Goal: Information Seeking & Learning: Find specific page/section

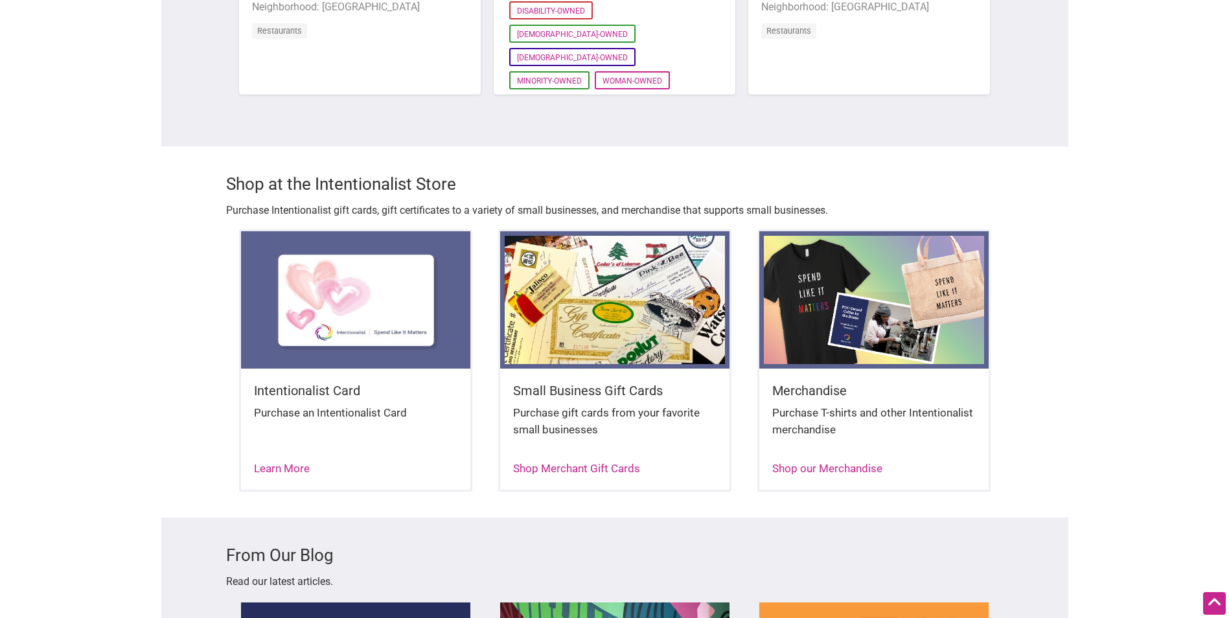
scroll to position [1295, 0]
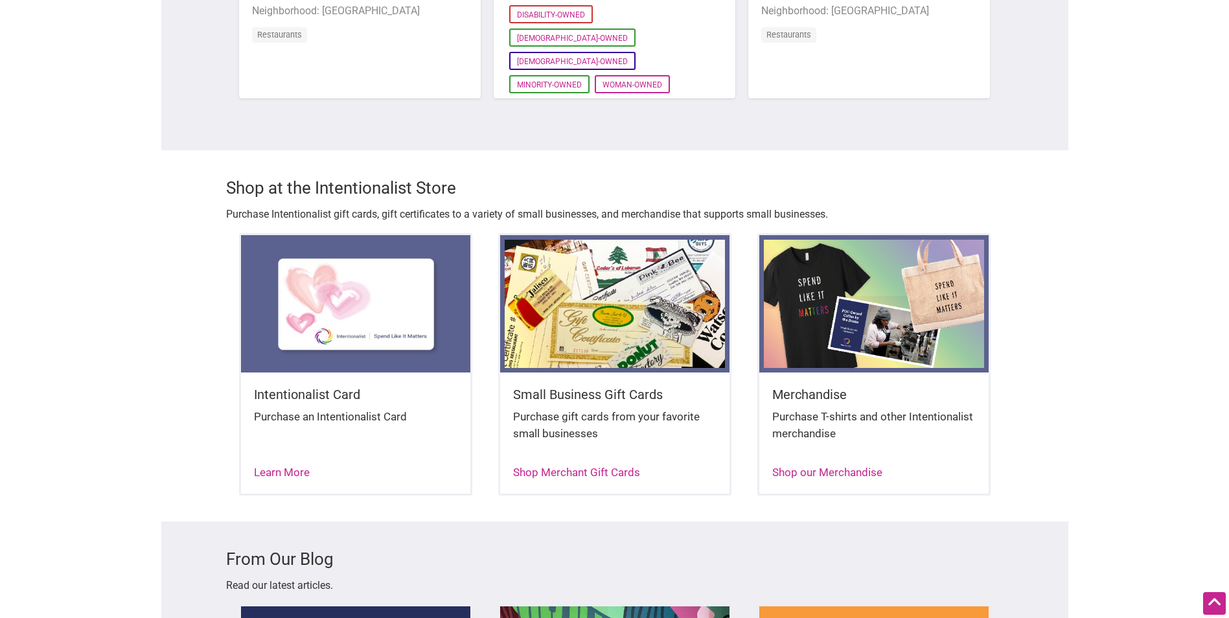
click at [845, 266] on img at bounding box center [873, 303] width 229 height 137
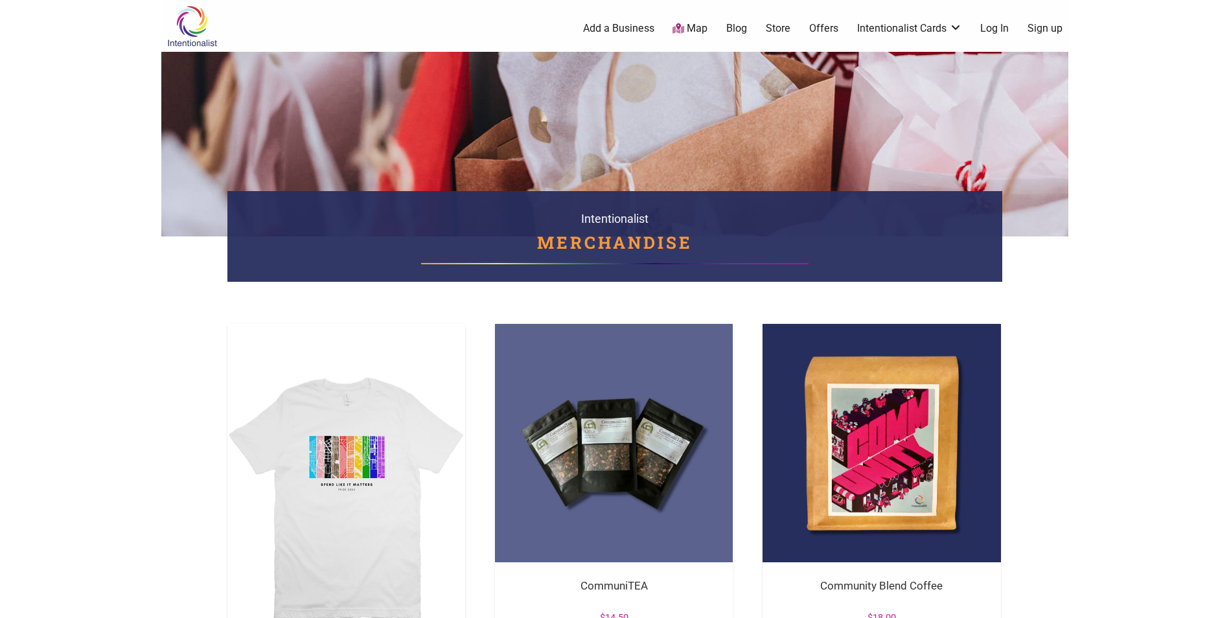
click at [813, 28] on link "Offers" at bounding box center [823, 28] width 29 height 14
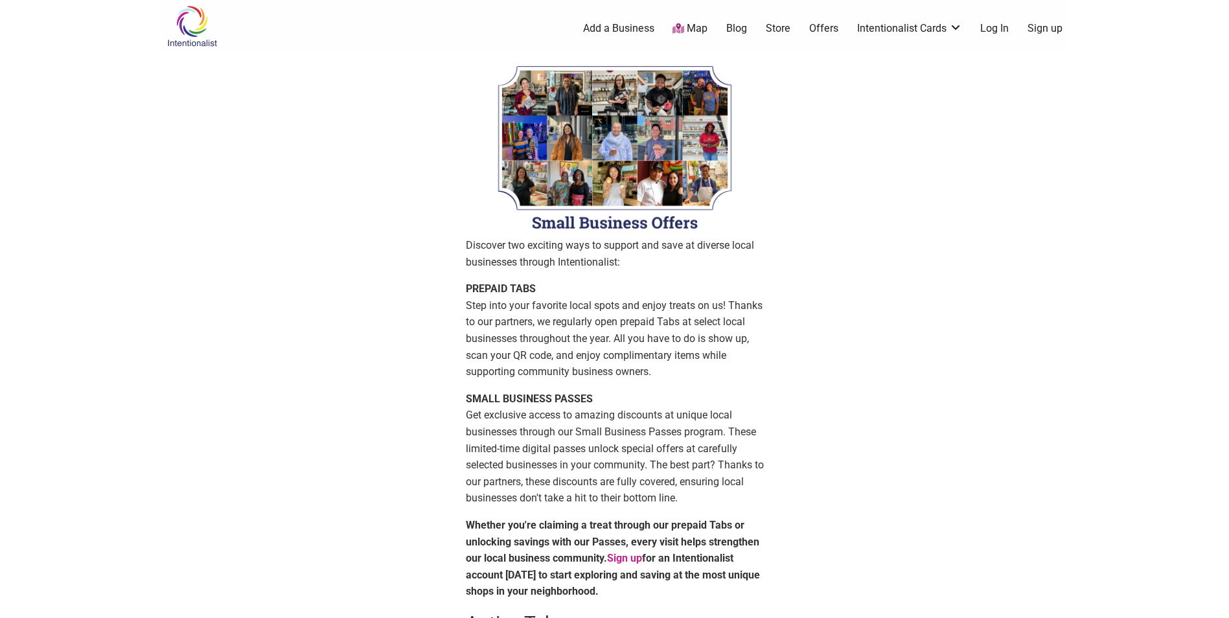
click at [693, 29] on link "Map" at bounding box center [689, 28] width 35 height 15
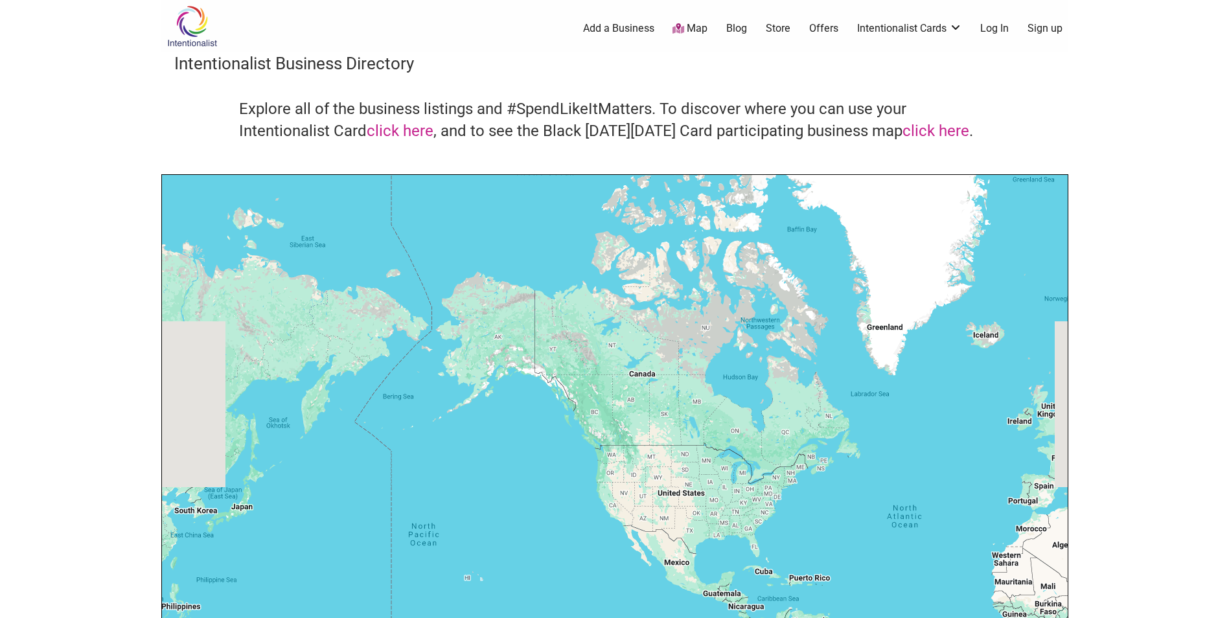
click at [775, 28] on link "Store" at bounding box center [777, 28] width 25 height 14
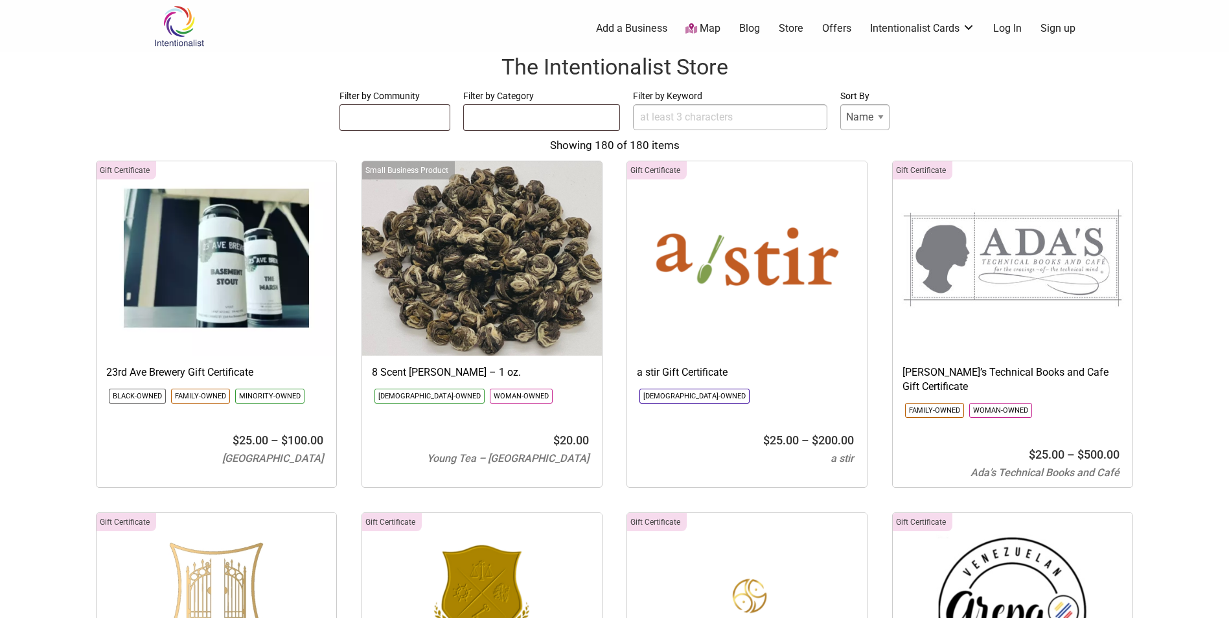
select select
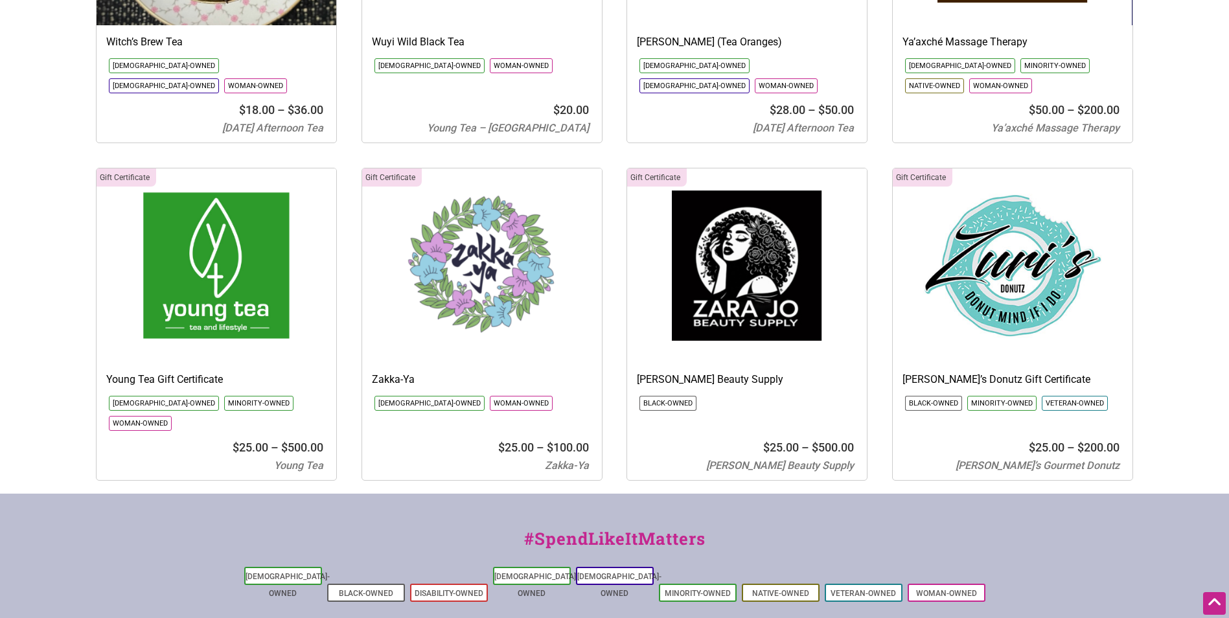
scroll to position [15081, 0]
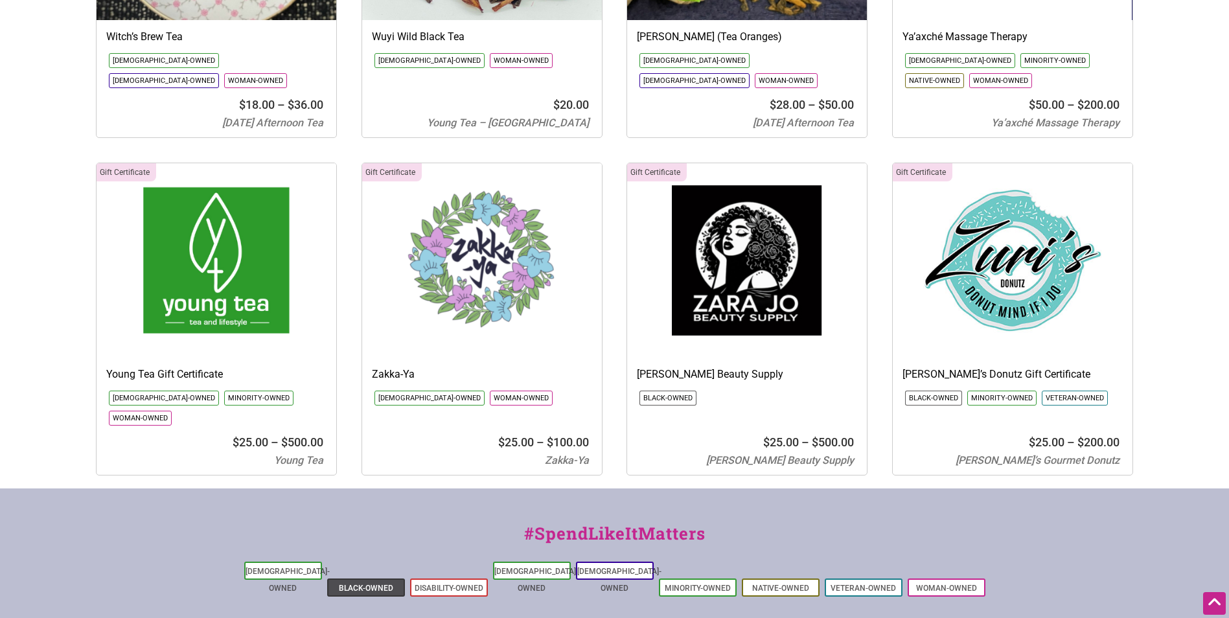
click at [374, 584] on link "Black-Owned" at bounding box center [366, 588] width 54 height 9
select select
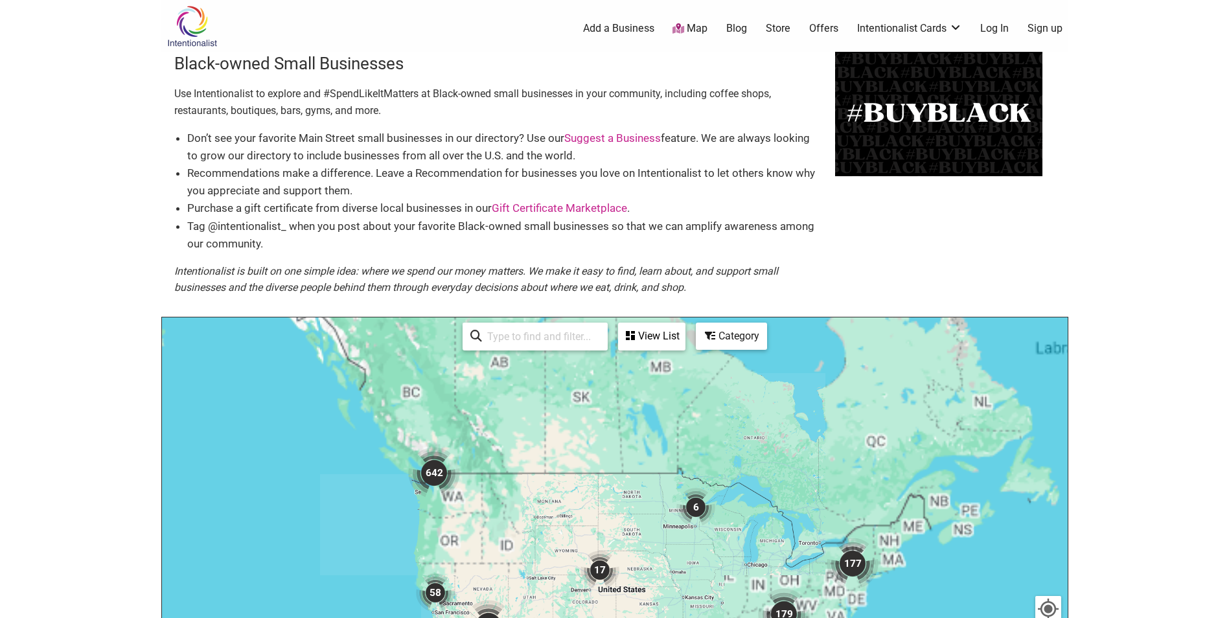
scroll to position [65, 0]
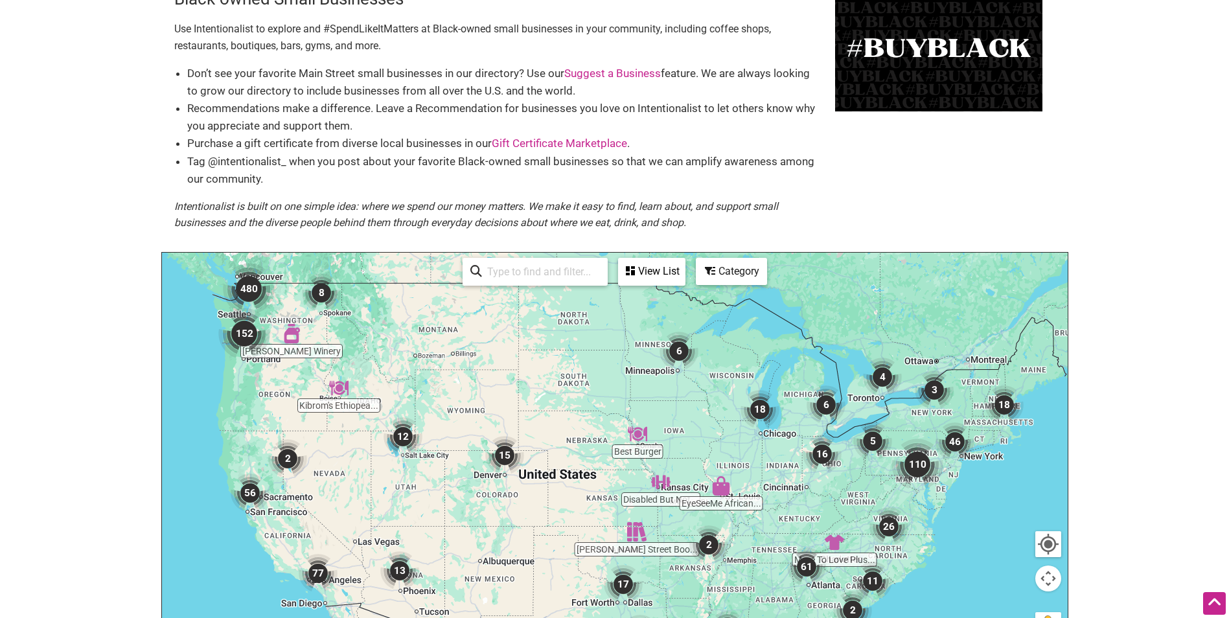
click at [238, 336] on img "152" at bounding box center [244, 333] width 62 height 62
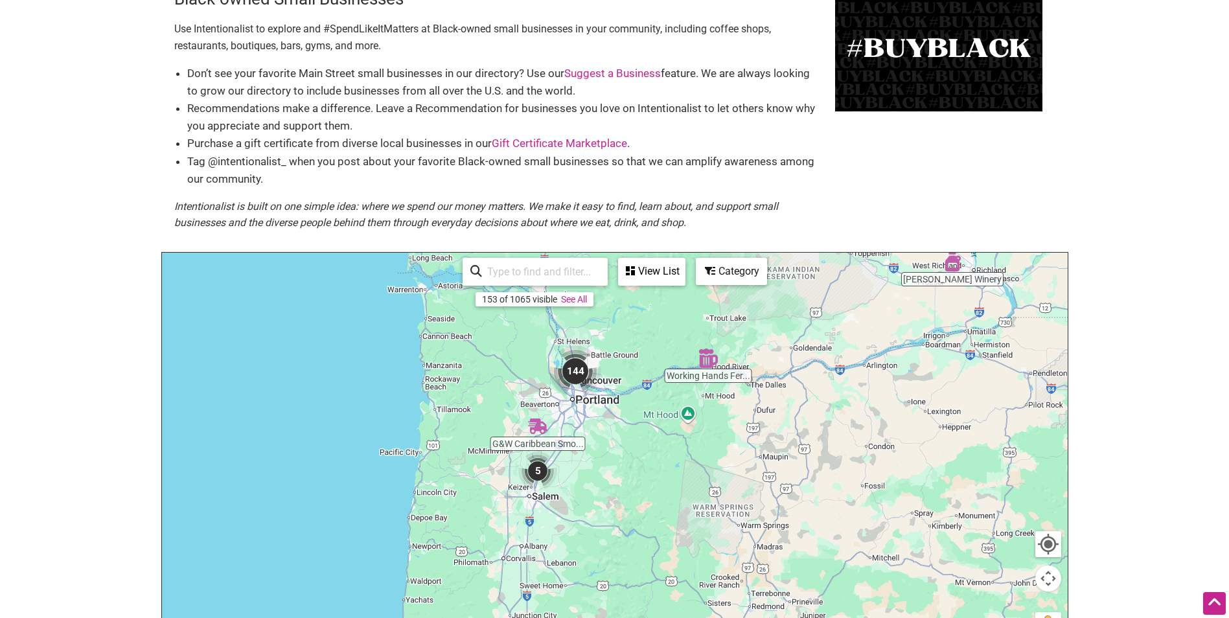
click at [655, 266] on div "View List" at bounding box center [651, 271] width 65 height 25
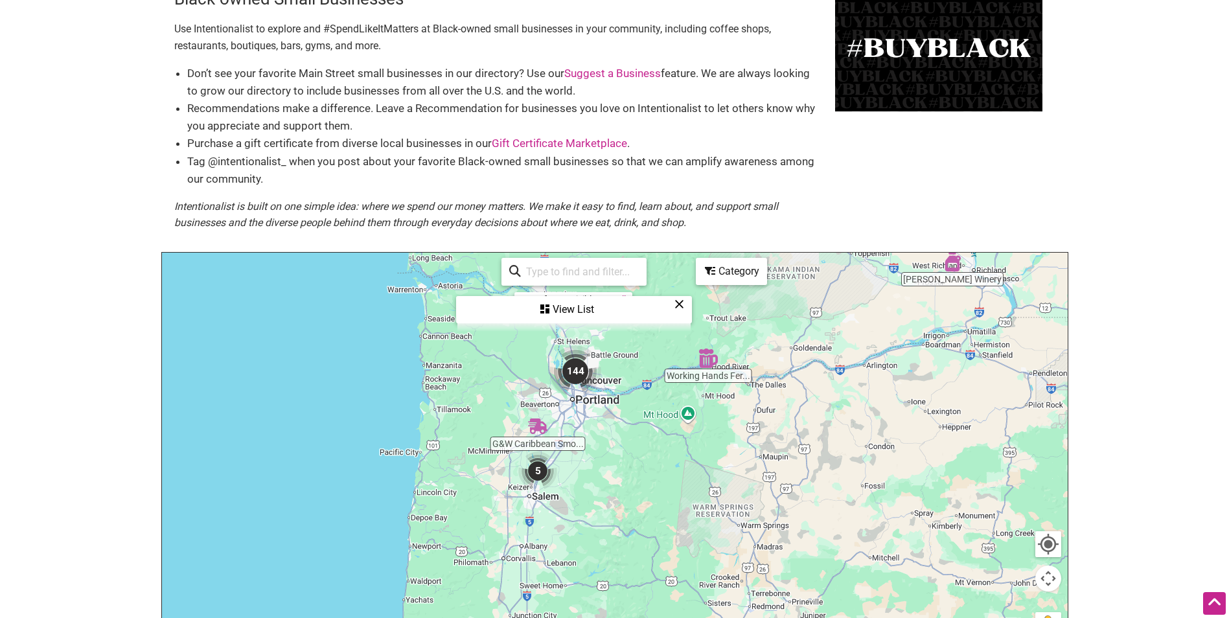
click at [581, 307] on div "View List" at bounding box center [573, 309] width 233 height 25
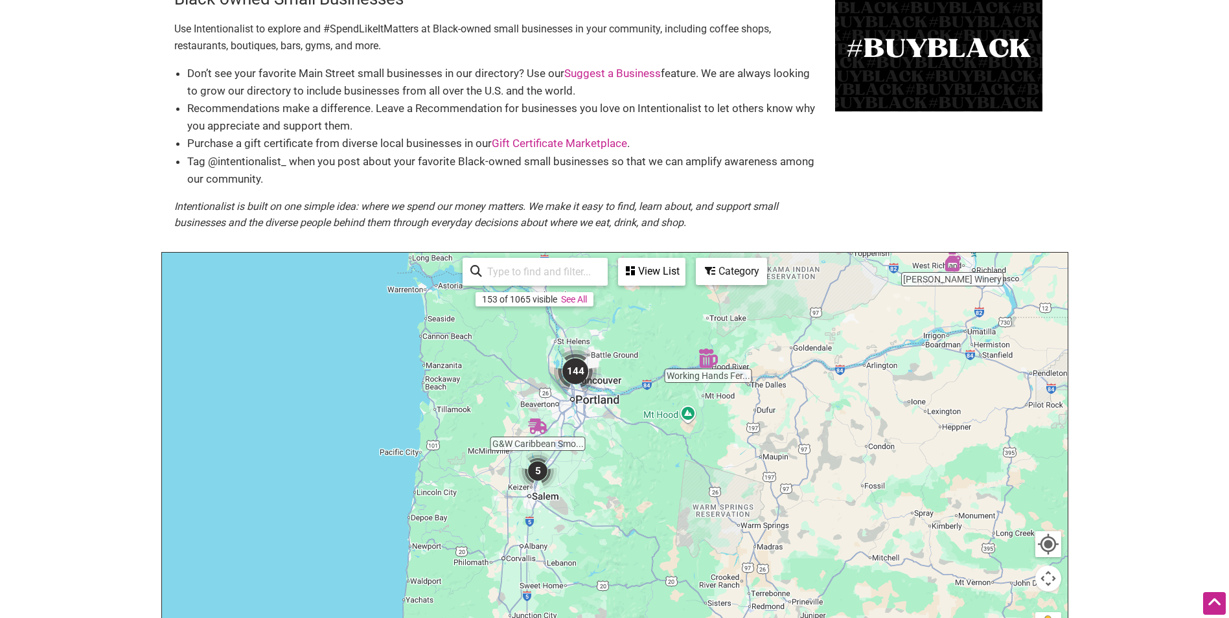
click at [587, 298] on link "See All" at bounding box center [574, 299] width 26 height 10
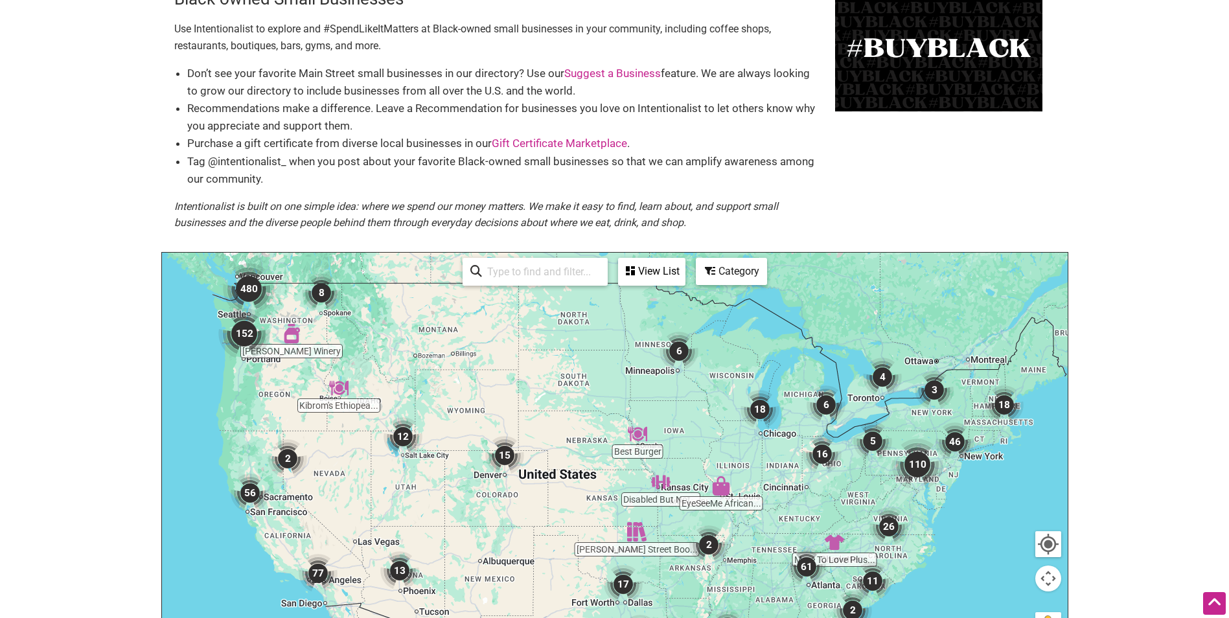
click at [244, 341] on img "152" at bounding box center [244, 333] width 62 height 62
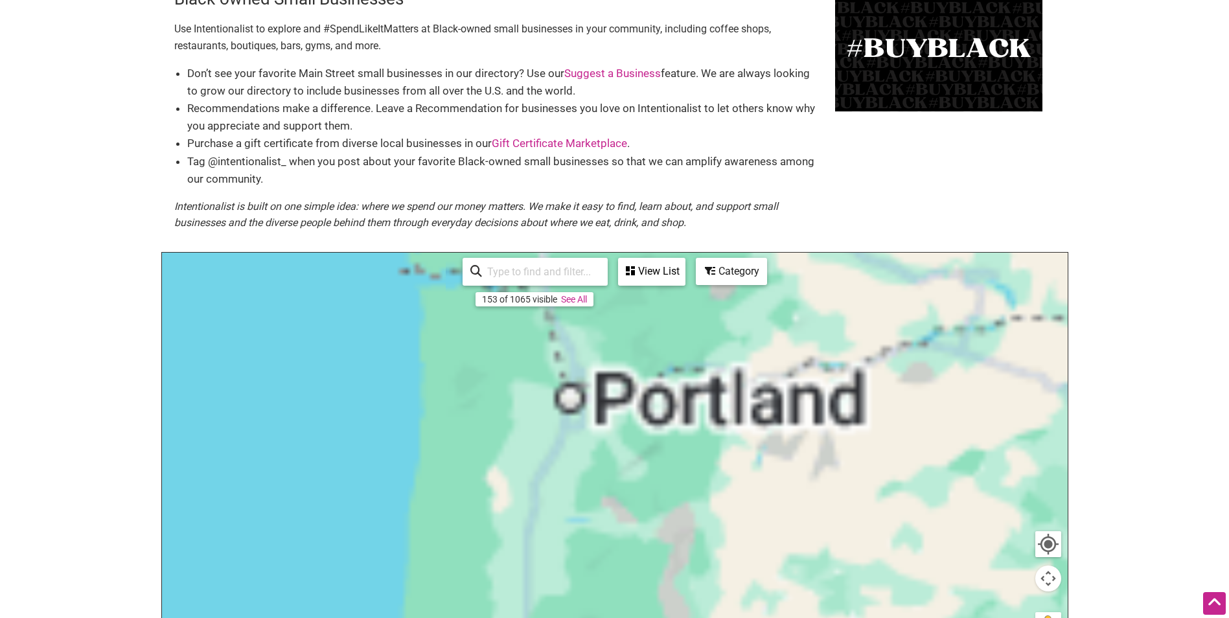
click at [244, 341] on div "To navigate, press the arrow keys." at bounding box center [614, 505] width 905 height 504
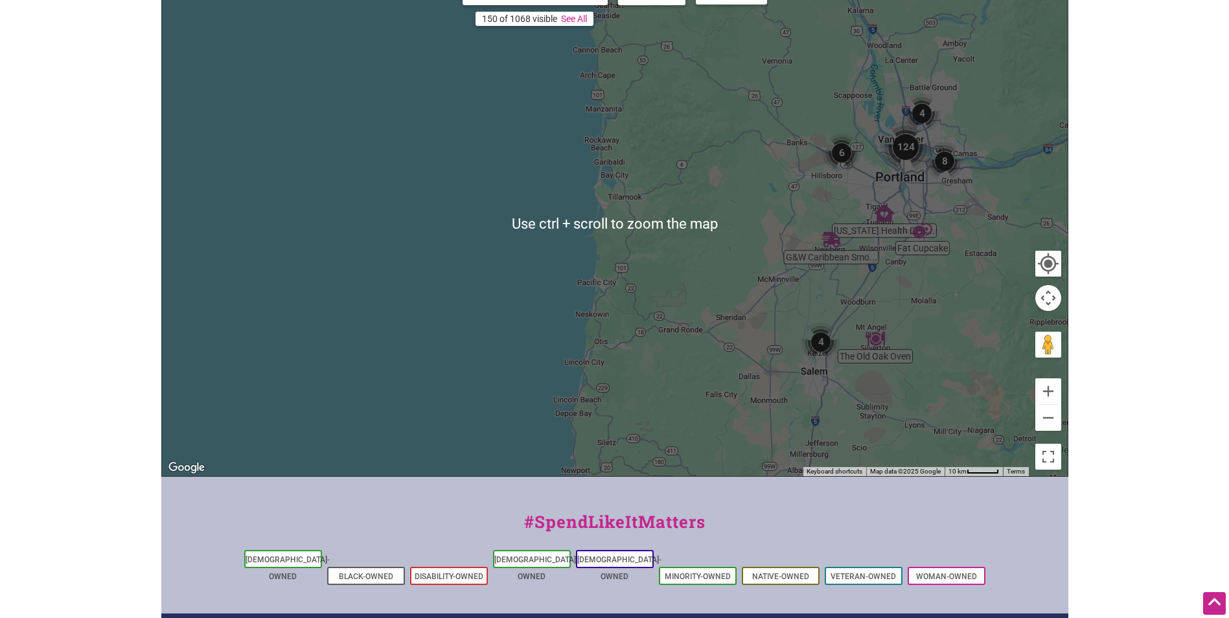
scroll to position [59, 0]
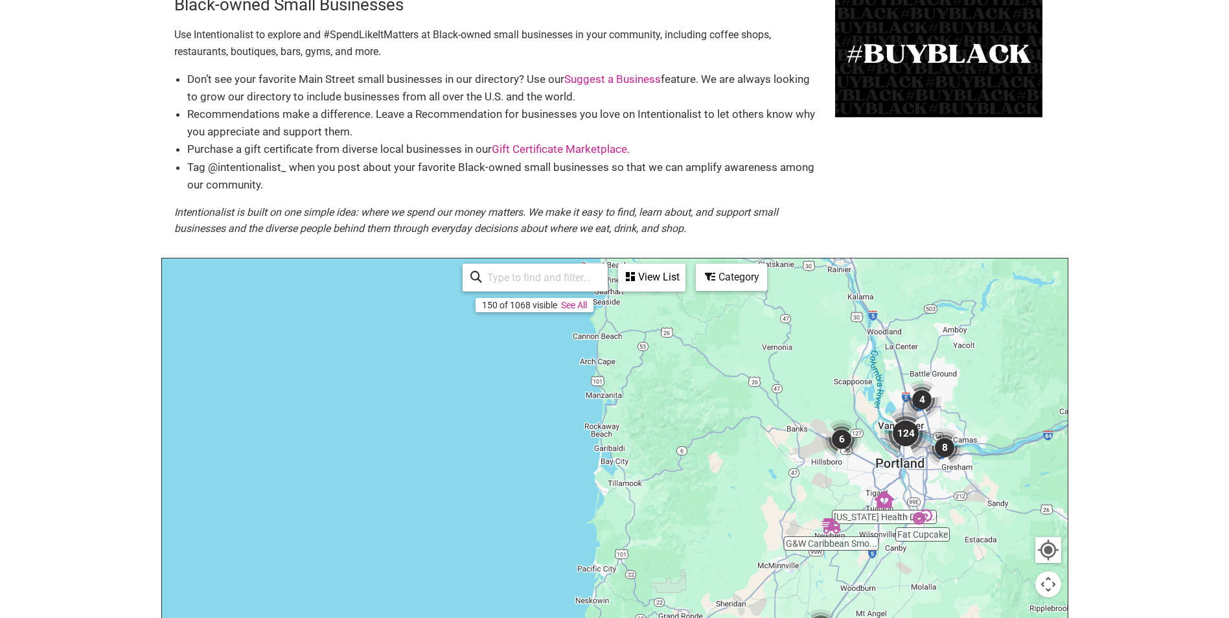
click at [714, 275] on icon at bounding box center [710, 276] width 10 height 10
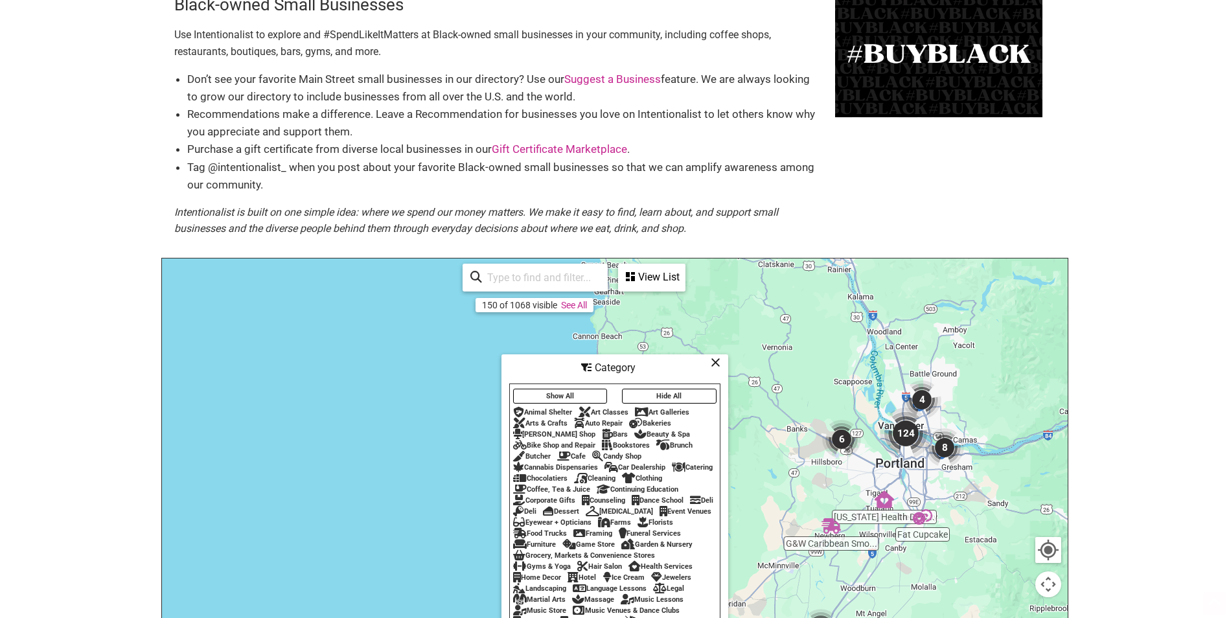
scroll to position [124, 0]
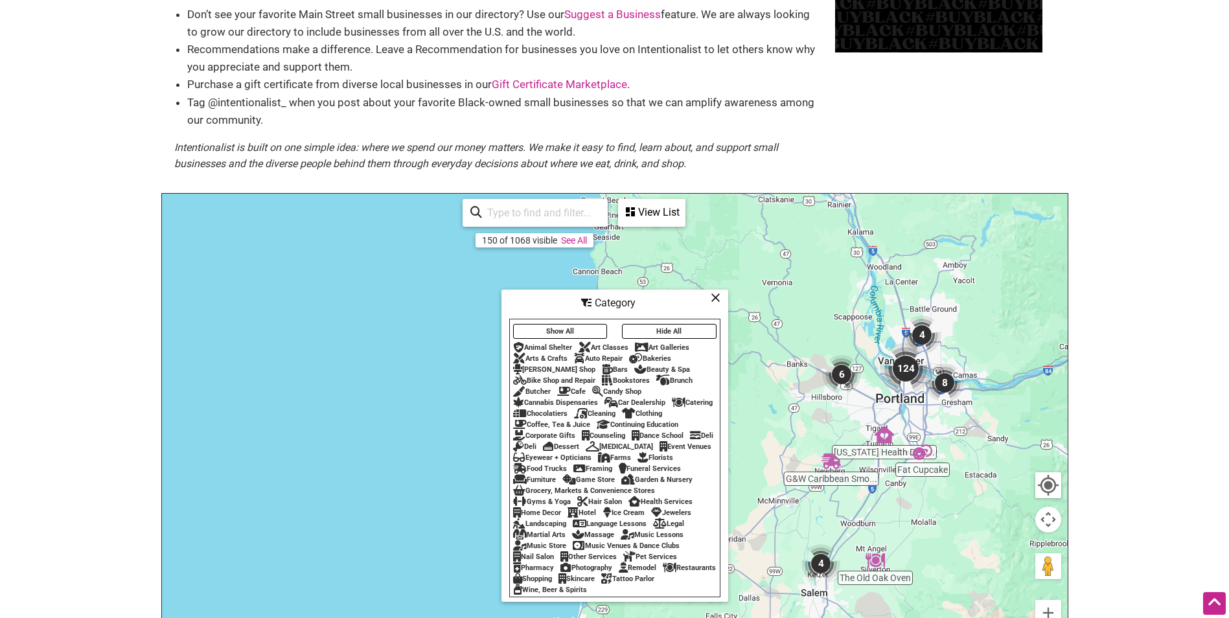
click at [567, 324] on button "Show All" at bounding box center [560, 331] width 95 height 15
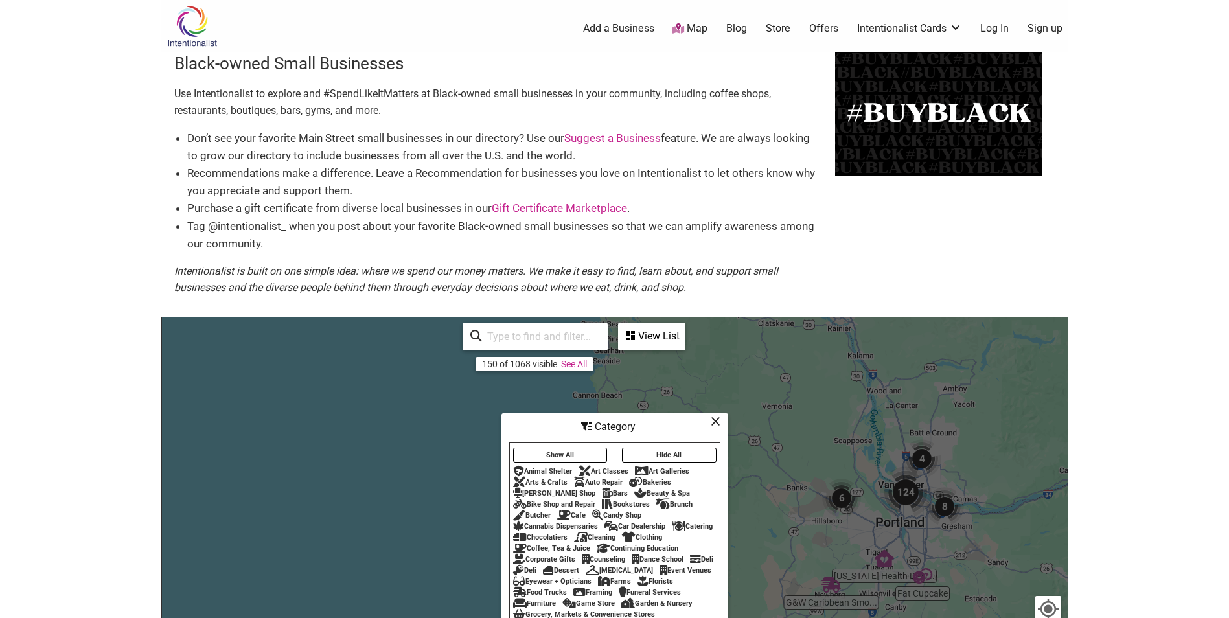
scroll to position [130, 0]
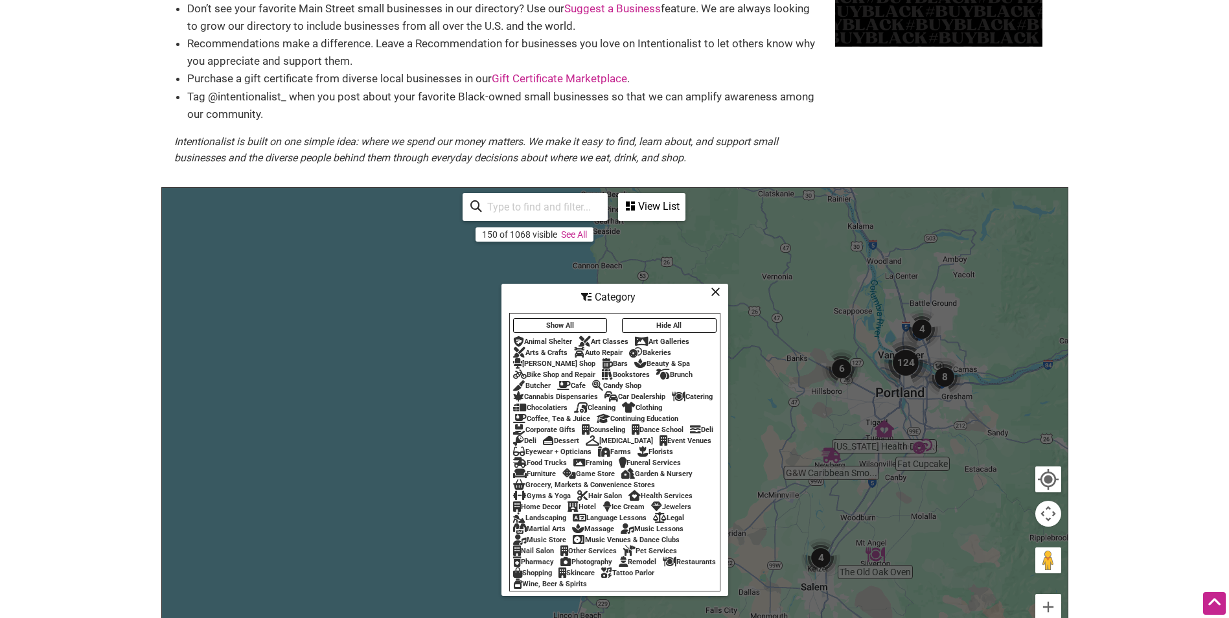
click at [903, 373] on img "124" at bounding box center [905, 363] width 62 height 62
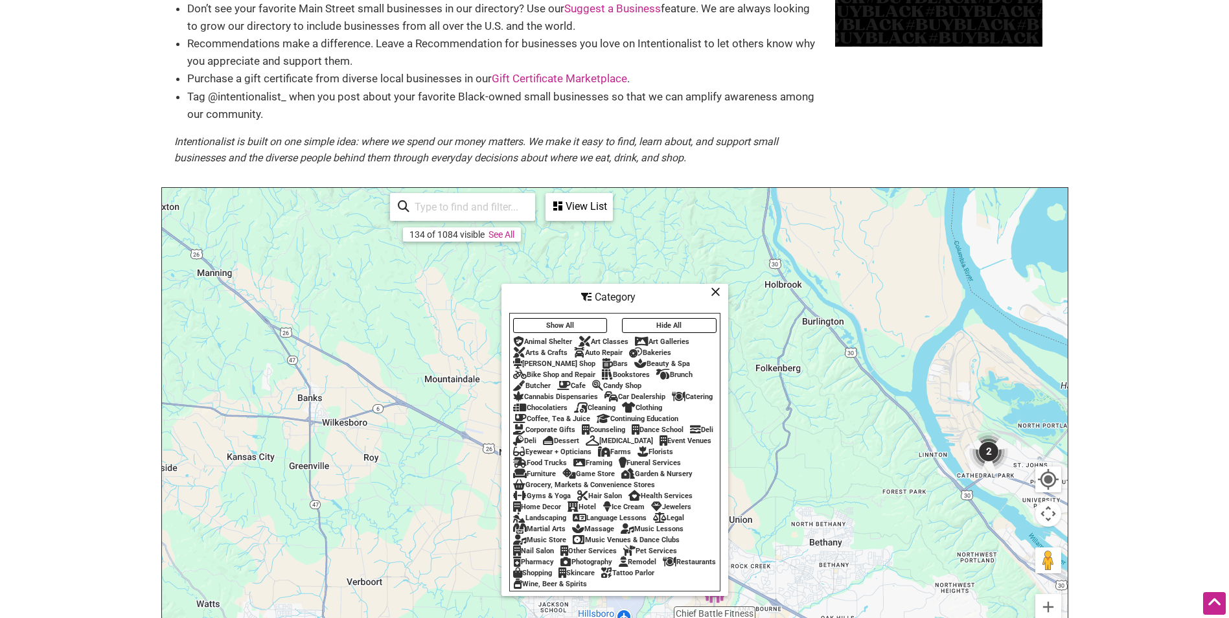
drag, startPoint x: 292, startPoint y: 334, endPoint x: 811, endPoint y: 559, distance: 565.6
click at [811, 559] on div "To navigate, press the arrow keys." at bounding box center [614, 440] width 905 height 504
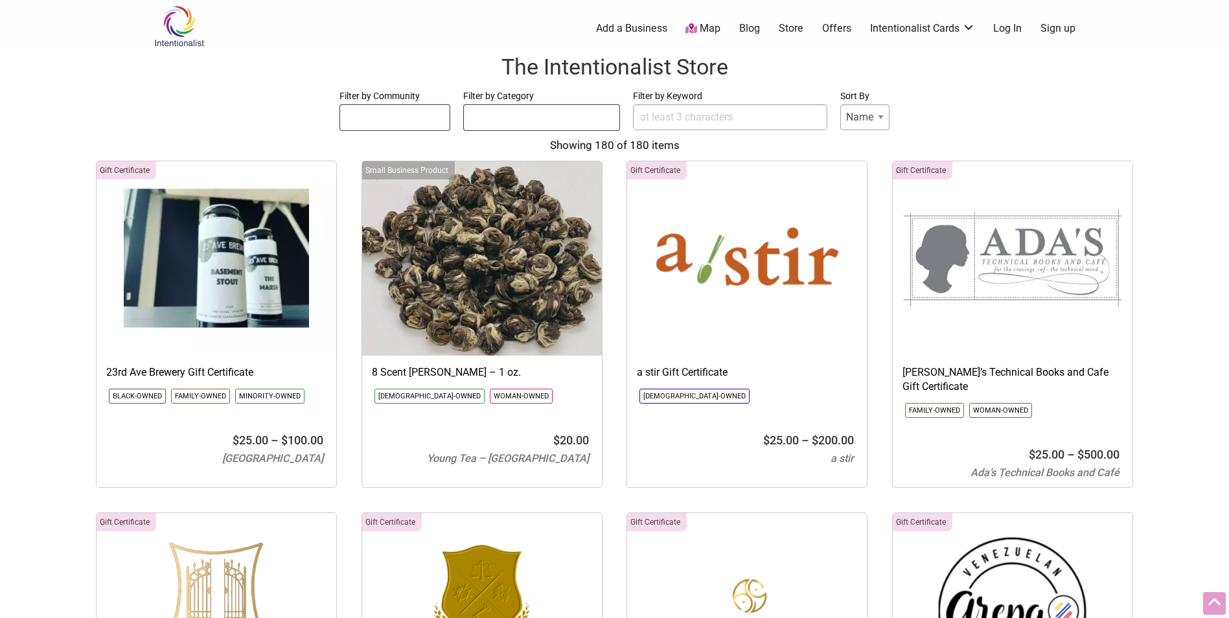
select select
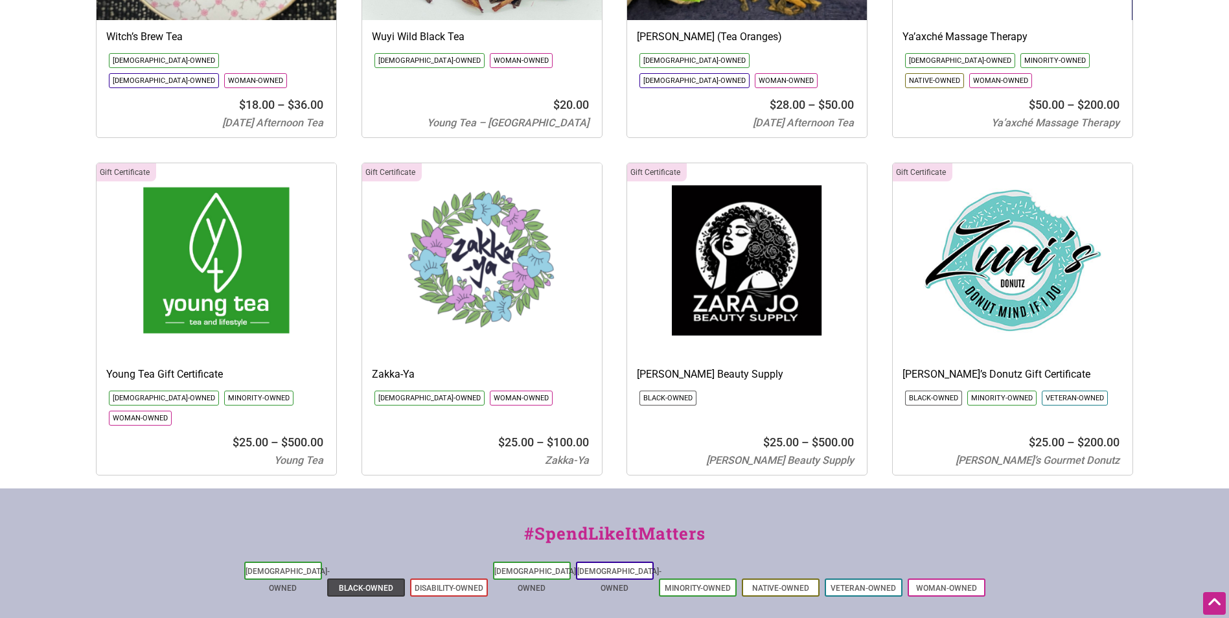
click at [358, 584] on link "Black-Owned" at bounding box center [366, 588] width 54 height 9
select select
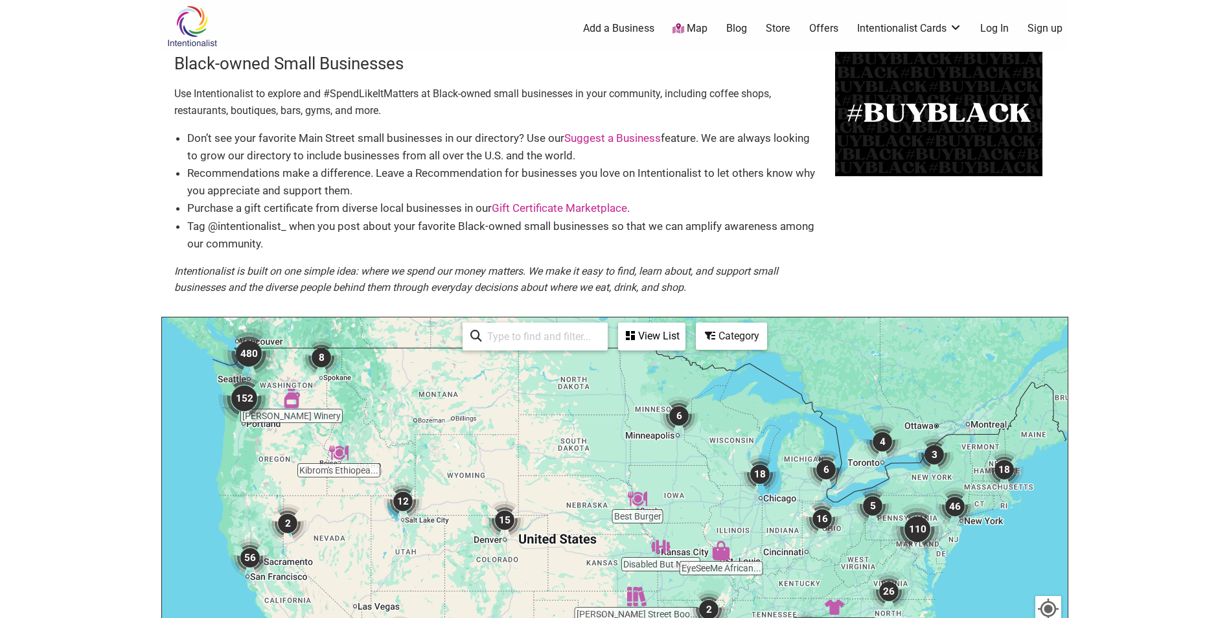
click at [245, 352] on img "480" at bounding box center [249, 354] width 62 height 62
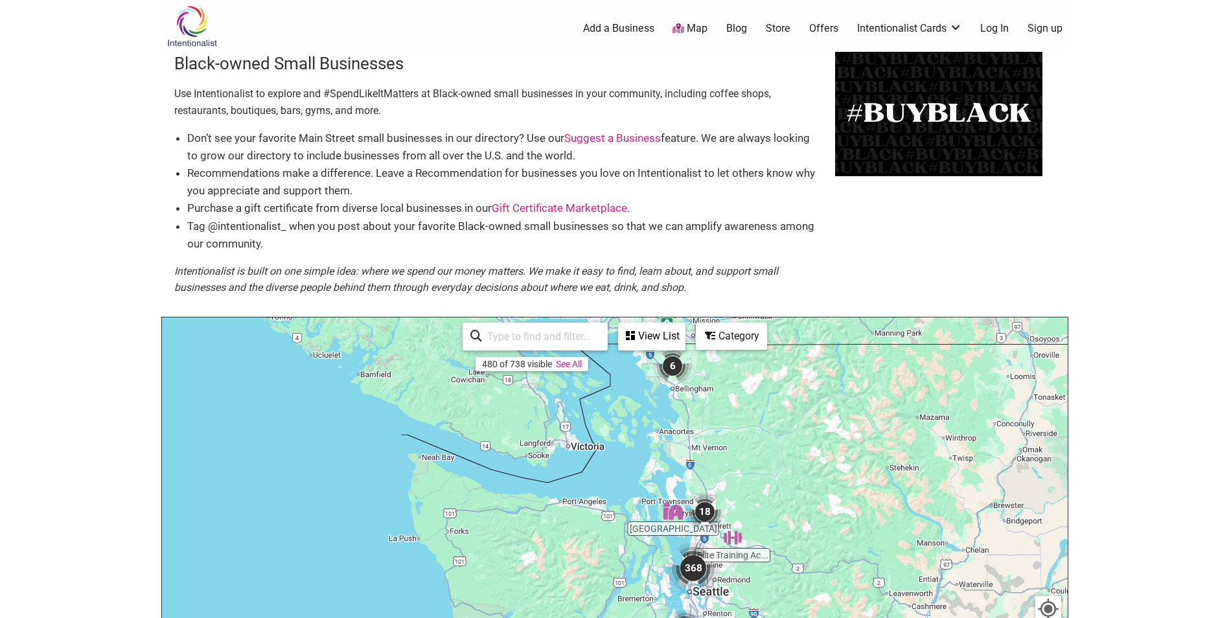
click at [692, 567] on img "368" at bounding box center [693, 568] width 62 height 62
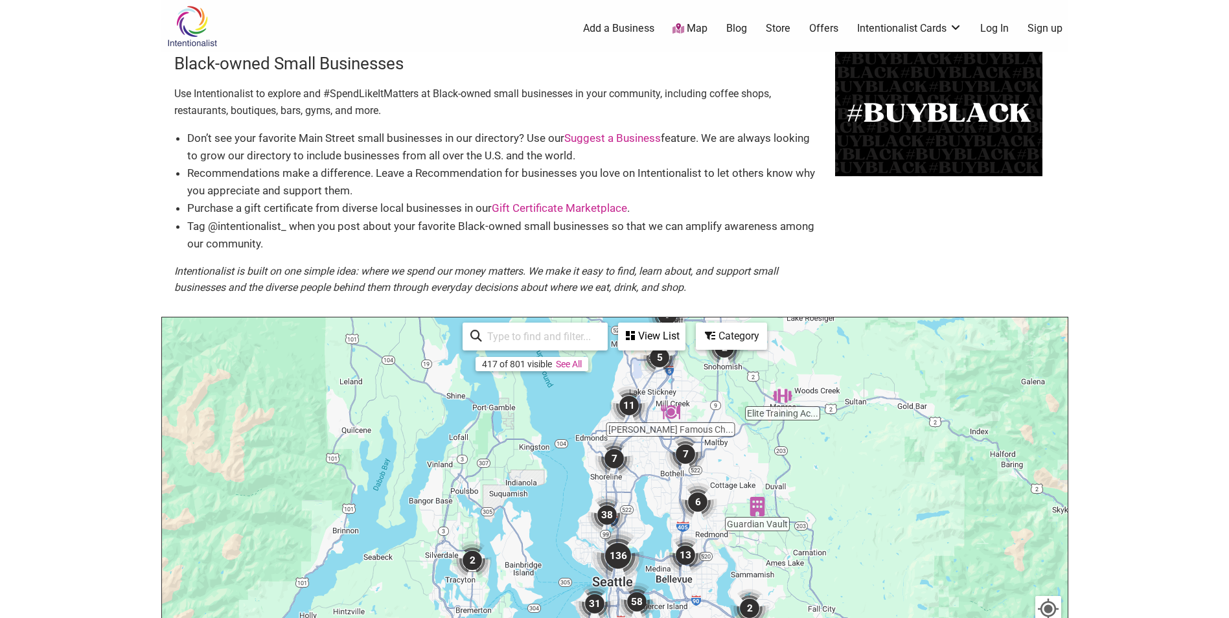
click at [614, 464] on img "7" at bounding box center [613, 458] width 49 height 49
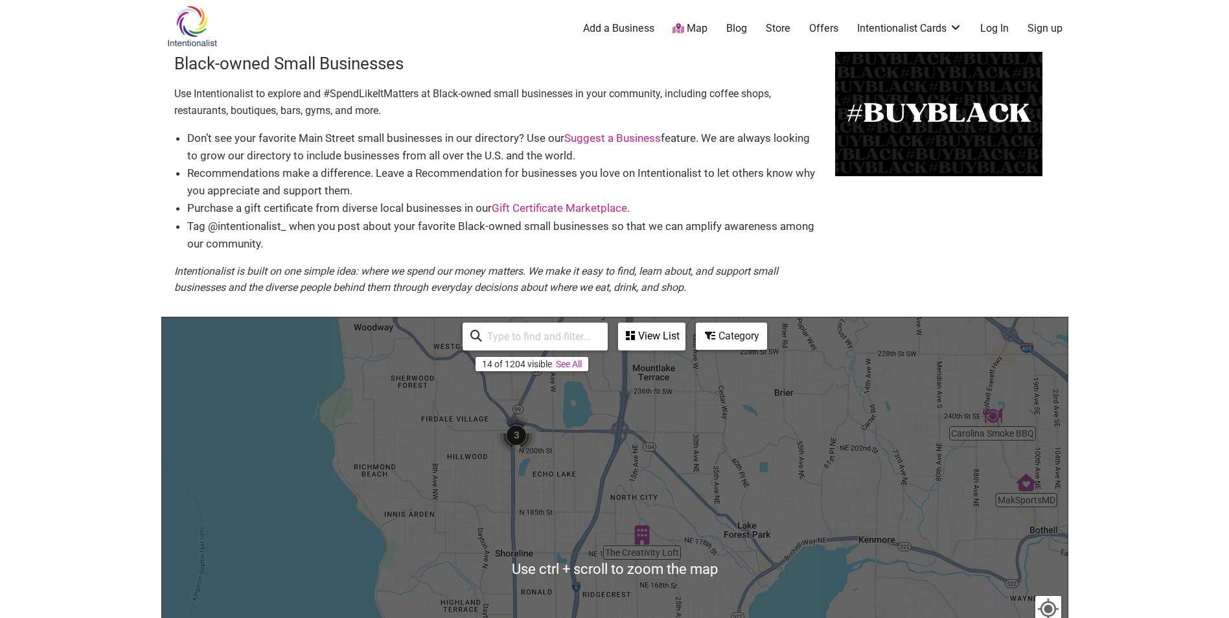
click at [508, 433] on img "3" at bounding box center [516, 435] width 49 height 49
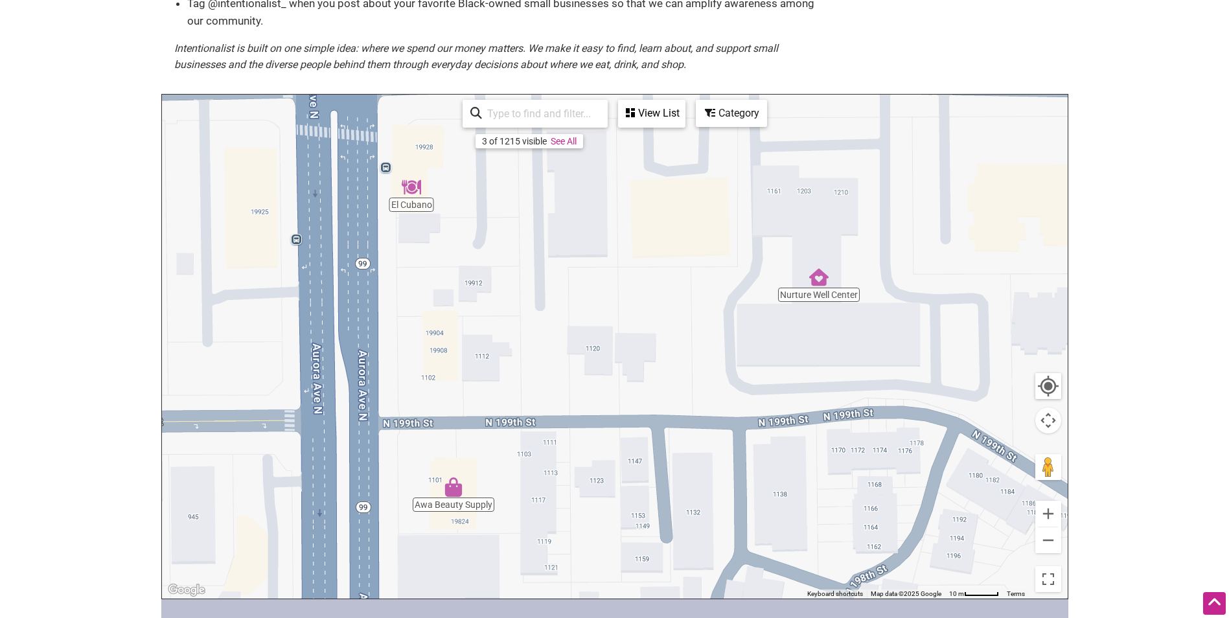
scroll to position [194, 0]
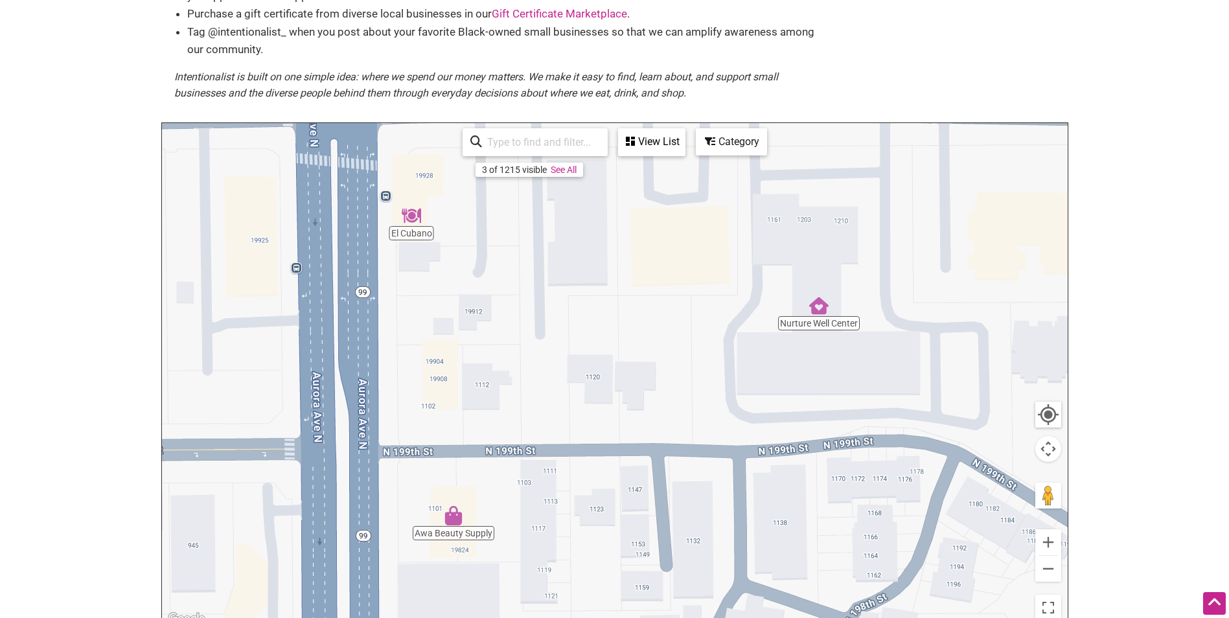
click at [819, 310] on img "Nurture Well Center" at bounding box center [819, 306] width 30 height 30
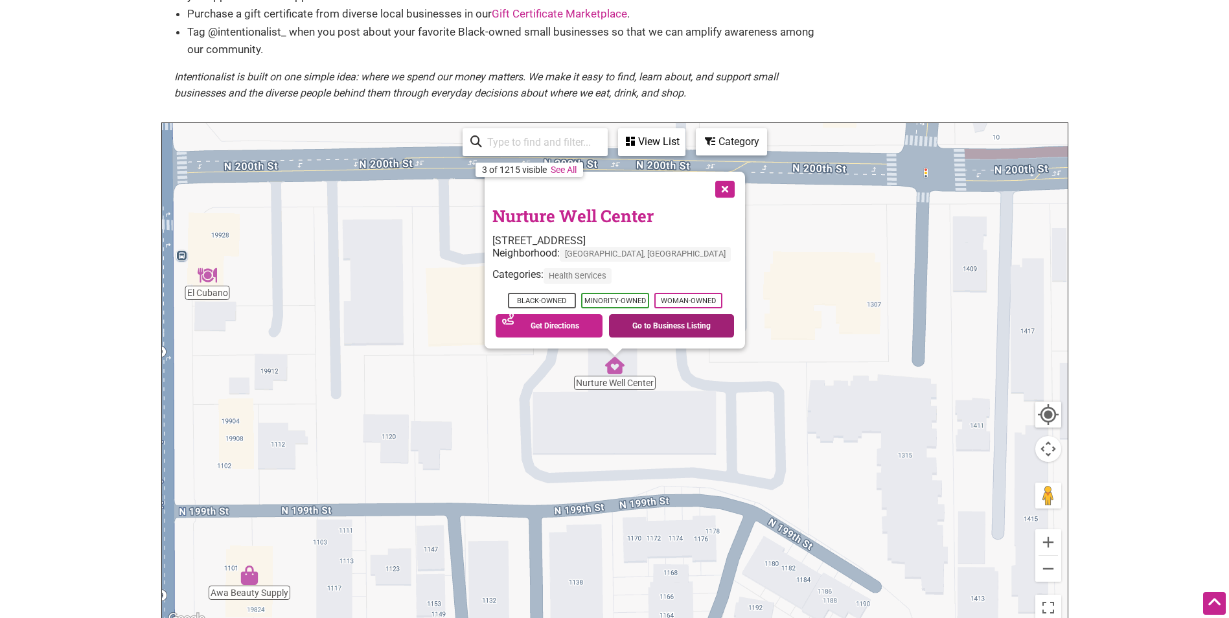
click at [685, 326] on link "Go to Business Listing" at bounding box center [671, 325] width 125 height 23
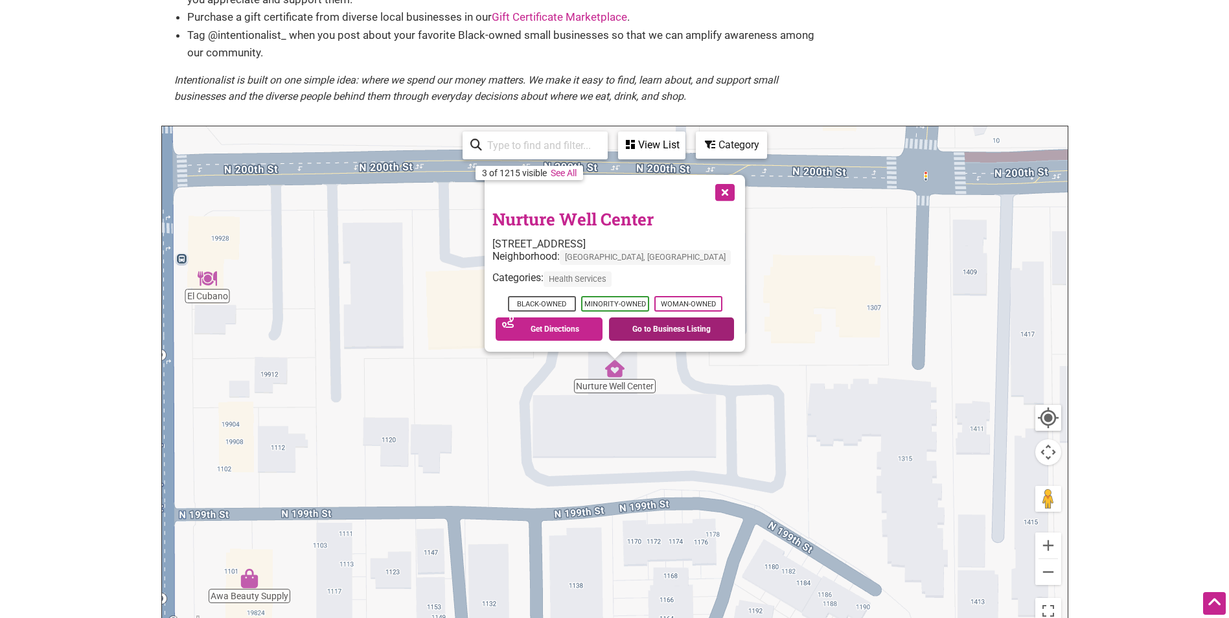
scroll to position [259, 0]
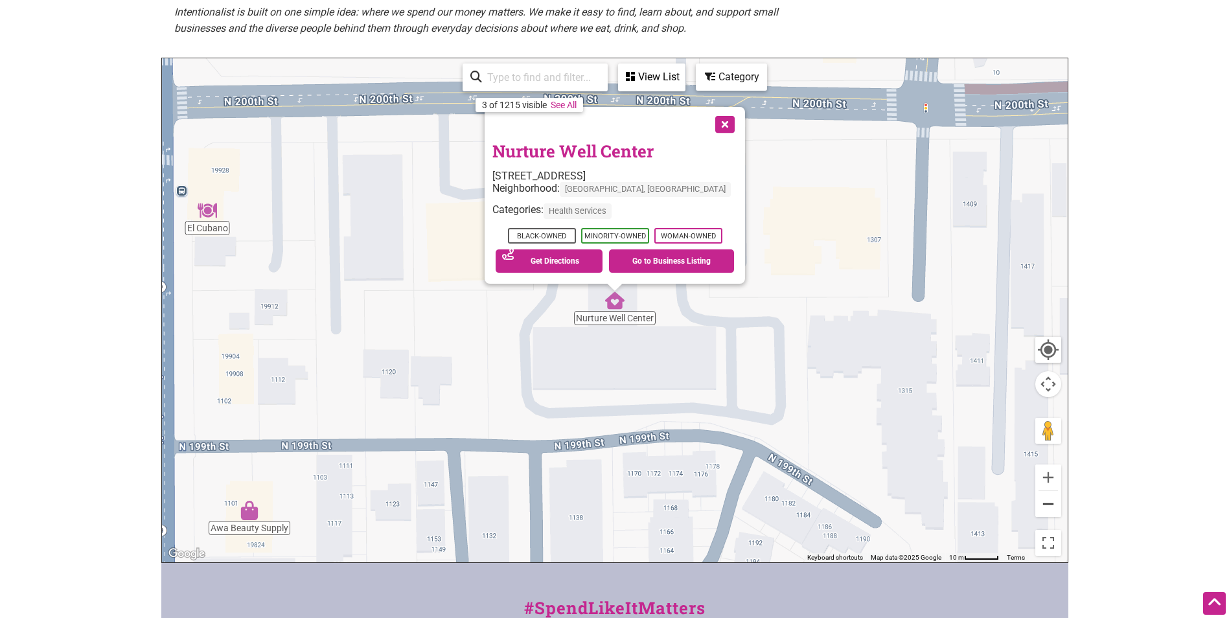
click at [1051, 508] on button "Zoom out" at bounding box center [1048, 504] width 26 height 26
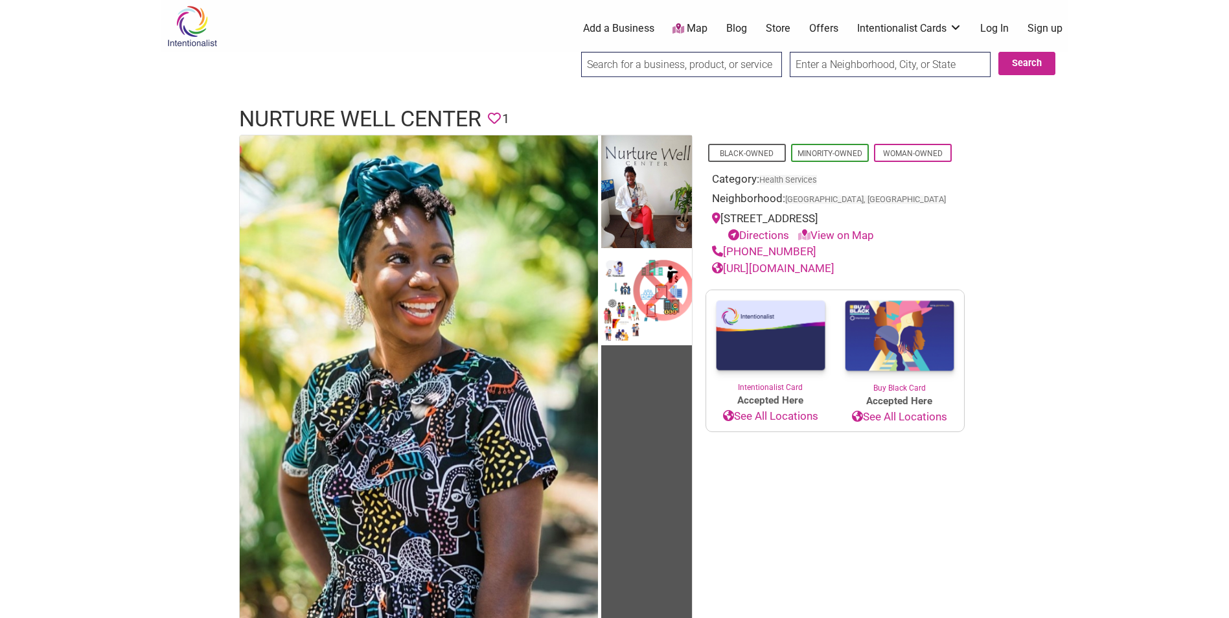
click at [834, 266] on link "https://www.nurturewellcenter.com/" at bounding box center [773, 268] width 122 height 13
